Goal: Transaction & Acquisition: Purchase product/service

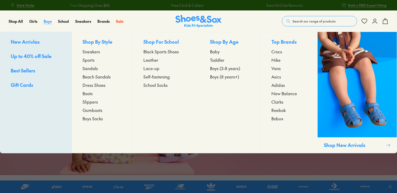
click at [47, 21] on span "Boys" at bounding box center [48, 21] width 8 height 5
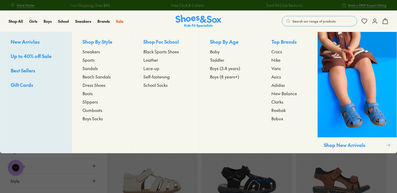
click at [91, 53] on span "Sneakers" at bounding box center [92, 51] width 18 height 6
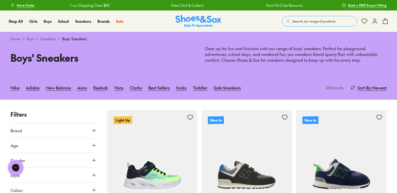
click at [93, 130] on icon at bounding box center [93, 130] width 5 height 5
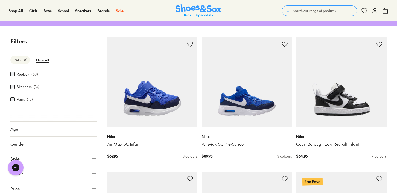
scroll to position [73, 0]
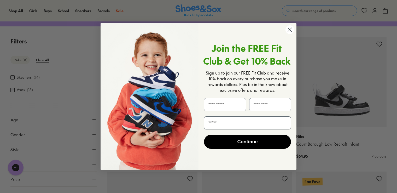
click at [289, 30] on icon "Close dialog" at bounding box center [290, 30] width 4 height 4
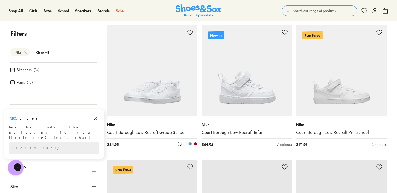
scroll to position [622, 0]
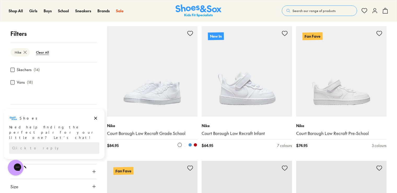
click at [166, 109] on img at bounding box center [152, 71] width 90 height 90
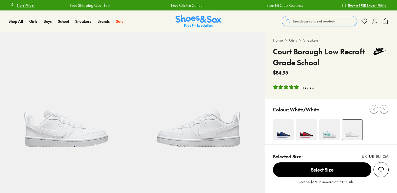
select select "*"
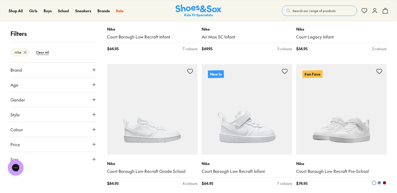
click at [347, 129] on img at bounding box center [341, 109] width 90 height 90
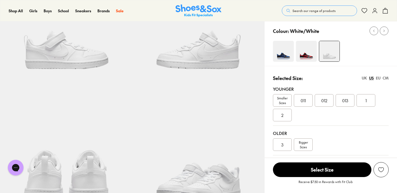
select select "*"
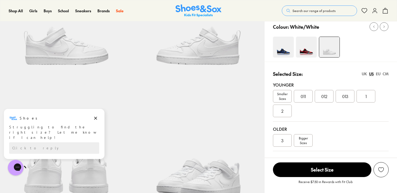
scroll to position [78, 0]
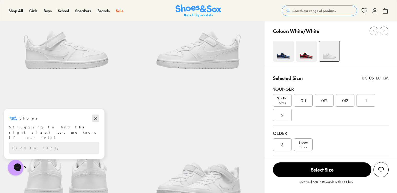
drag, startPoint x: 96, startPoint y: 118, endPoint x: 96, endPoint y: 226, distance: 107.9
click at [96, 118] on icon "Dismiss campaign" at bounding box center [95, 118] width 5 height 6
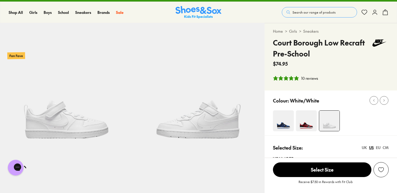
scroll to position [0, 0]
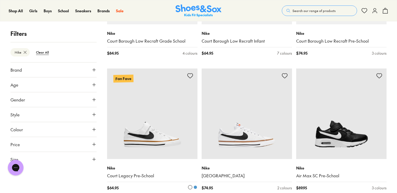
scroll to position [636, 0]
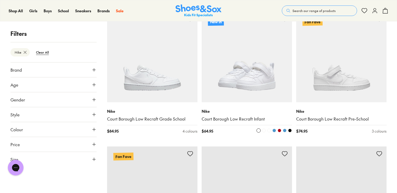
click at [244, 72] on img at bounding box center [247, 57] width 90 height 90
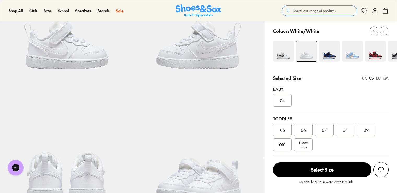
select select "*"
click at [281, 144] on span "010" at bounding box center [282, 144] width 7 height 6
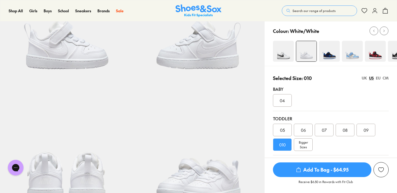
click at [324, 170] on span "Add To Bag - $64.95" at bounding box center [322, 169] width 99 height 15
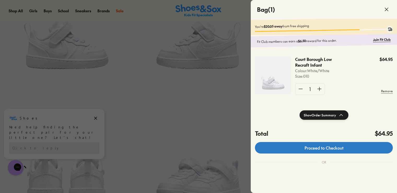
click at [321, 149] on link "Proceed to Checkout" at bounding box center [324, 147] width 138 height 11
